Goal: Communication & Community: Answer question/provide support

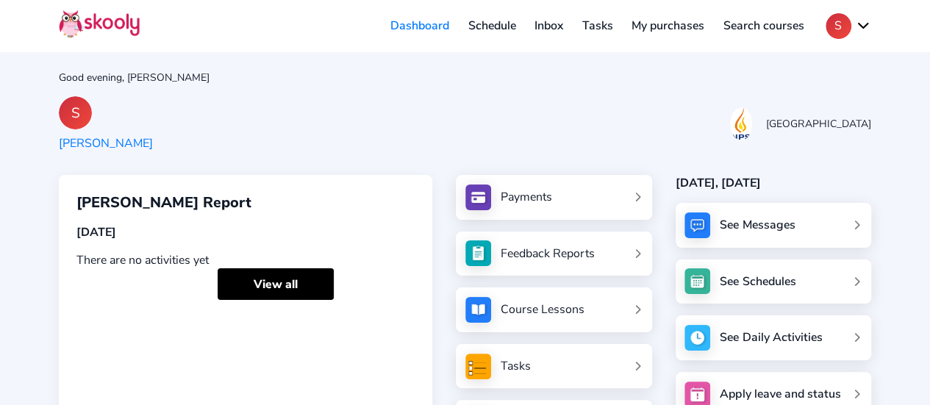
click at [484, 27] on link "Schedule" at bounding box center [492, 26] width 67 height 24
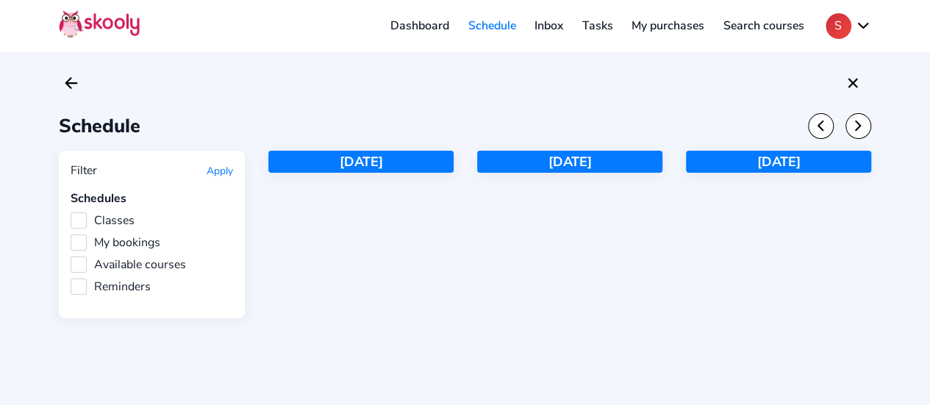
click at [545, 21] on link "Inbox" at bounding box center [549, 26] width 48 height 24
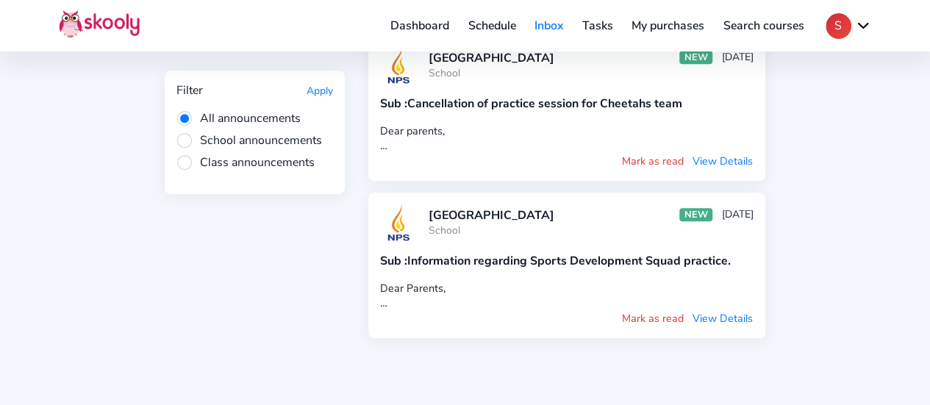
scroll to position [300, 0]
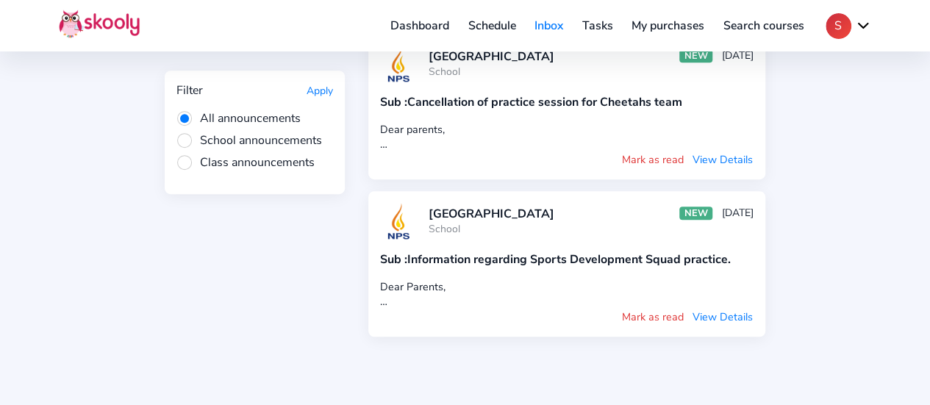
click at [929, 229] on div "Announcements Messages Filter Apply All announcements School announcements Clas…" at bounding box center [465, 41] width 930 height 683
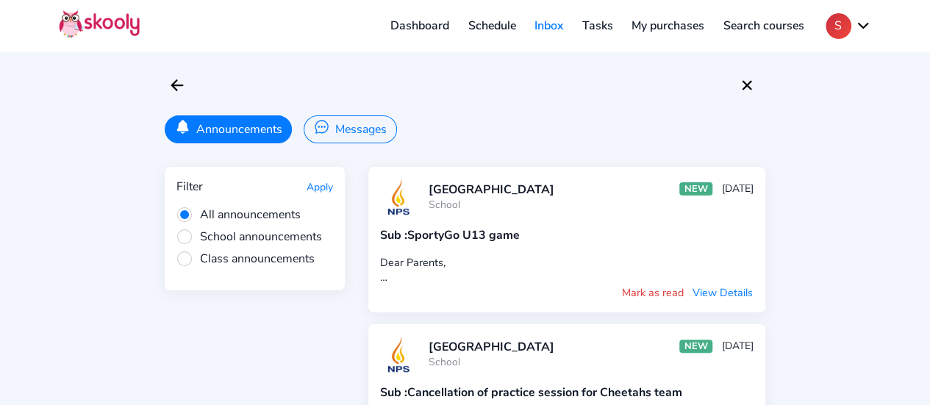
scroll to position [0, 0]
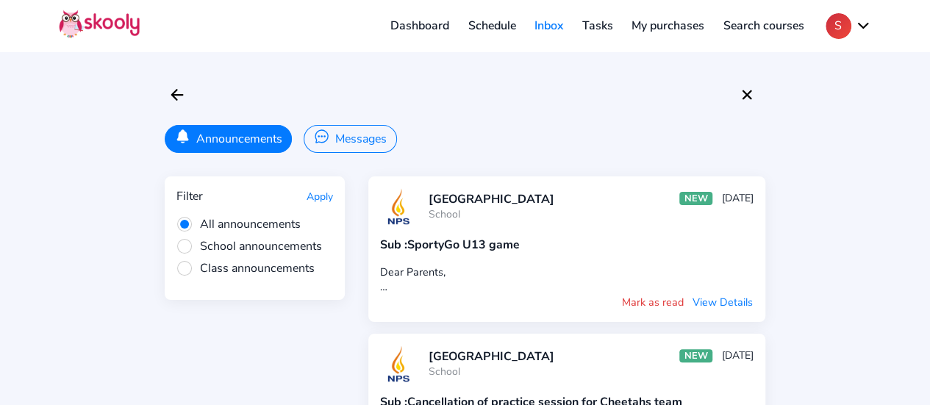
click at [327, 143] on icon "Chatbubble Ellipses" at bounding box center [321, 136] width 15 height 15
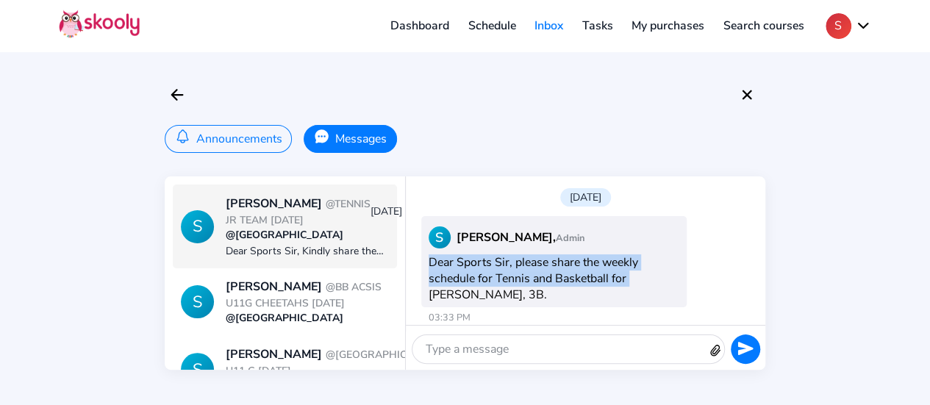
drag, startPoint x: 753, startPoint y: 245, endPoint x: 750, endPoint y: 270, distance: 25.8
click at [750, 270] on div "[DATE] S [PERSON_NAME], Admin Dear Sports Sir, please share the weekly schedule…" at bounding box center [585, 250] width 359 height 148
click at [226, 148] on button "Announcements" at bounding box center [228, 139] width 127 height 28
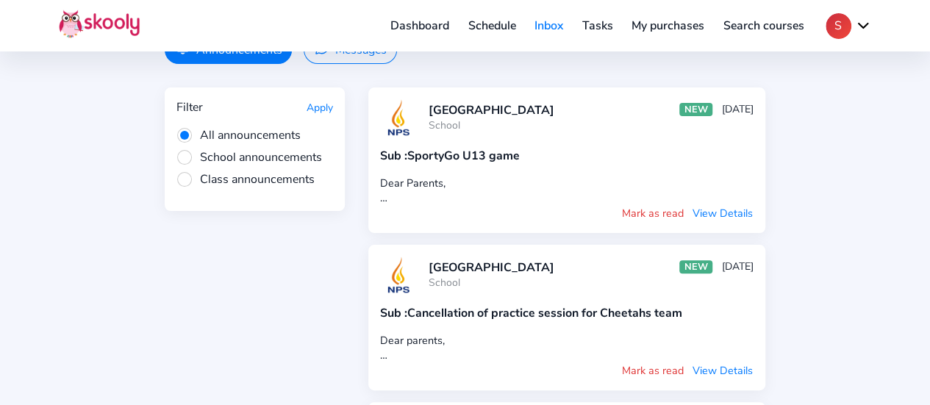
scroll to position [91, 0]
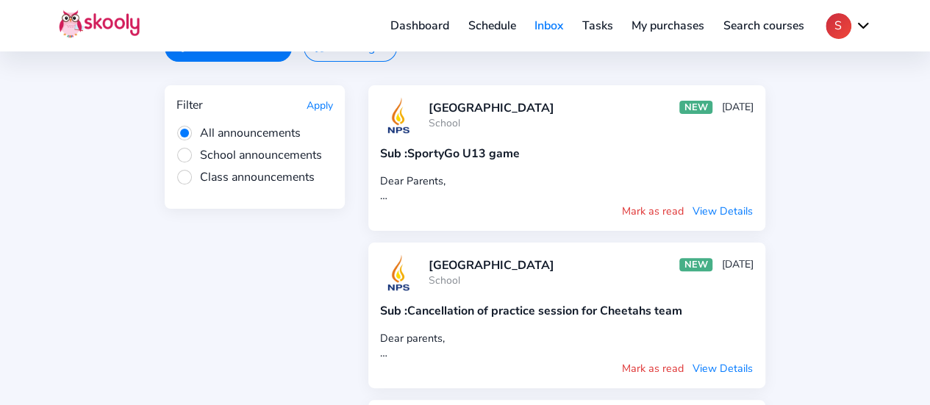
click at [411, 179] on div "Dear Parents, Kindly ignore the previous skooly message regarding the SportyGo …" at bounding box center [566, 187] width 373 height 29
click at [414, 27] on link "Dashboard" at bounding box center [420, 26] width 78 height 24
